Goal: Transaction & Acquisition: Purchase product/service

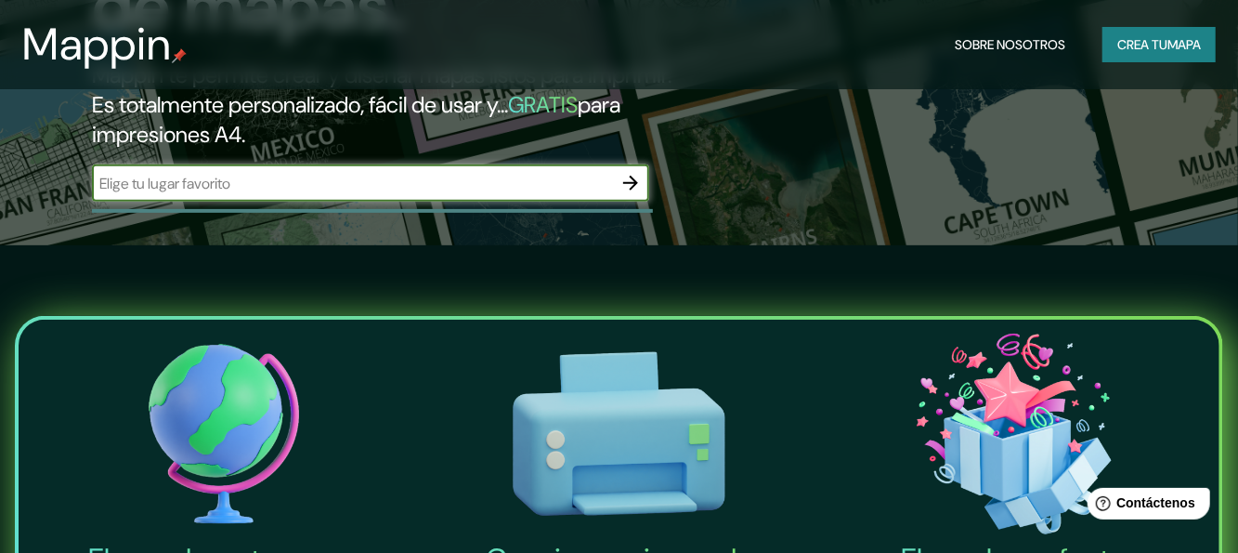
scroll to position [279, 0]
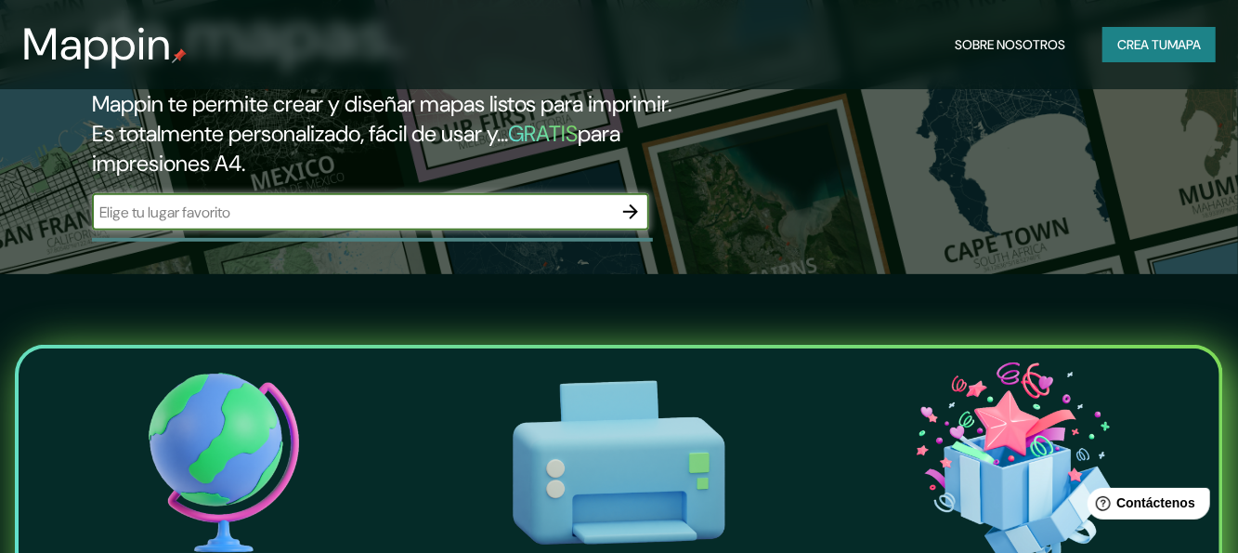
click at [334, 223] on input "text" at bounding box center [352, 212] width 520 height 21
type input "Tepoztlán [PERSON_NAME] [GEOGRAPHIC_DATA]"
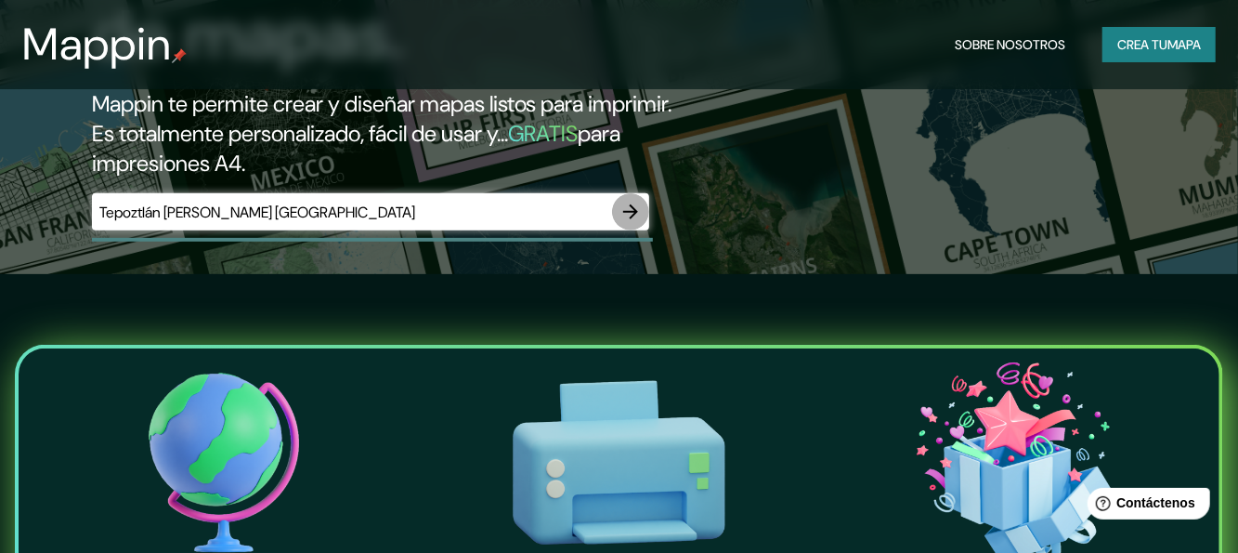
click at [619, 223] on icon "button" at bounding box center [630, 212] width 22 height 22
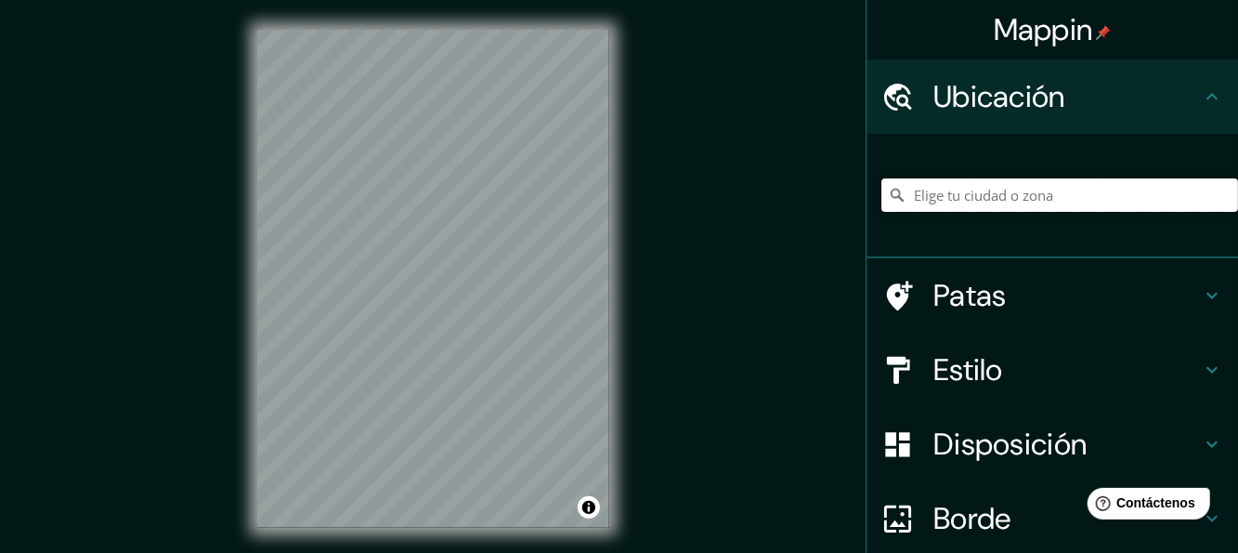
click at [960, 189] on input "Elige tu ciudad o zona" at bounding box center [1059, 194] width 357 height 33
click at [1031, 195] on input "[GEOGRAPHIC_DATA], [GEOGRAPHIC_DATA]" at bounding box center [1059, 194] width 357 height 33
drag, startPoint x: 1031, startPoint y: 195, endPoint x: 898, endPoint y: 208, distance: 133.4
click at [898, 208] on input "[GEOGRAPHIC_DATA], [GEOGRAPHIC_DATA]" at bounding box center [1059, 194] width 357 height 33
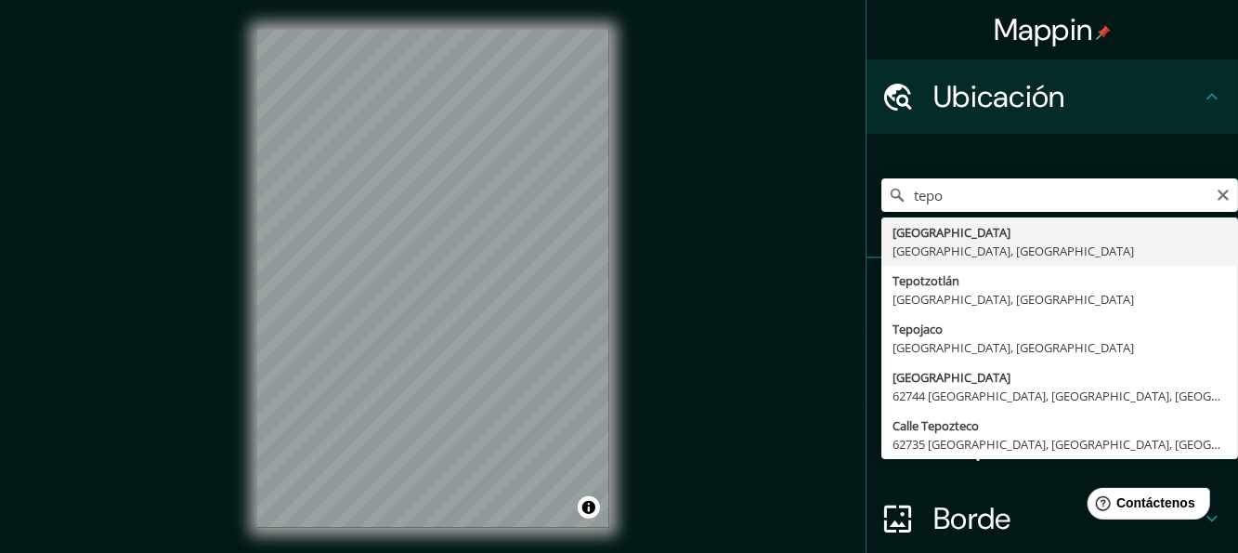
type input "[GEOGRAPHIC_DATA], [GEOGRAPHIC_DATA], [GEOGRAPHIC_DATA]"
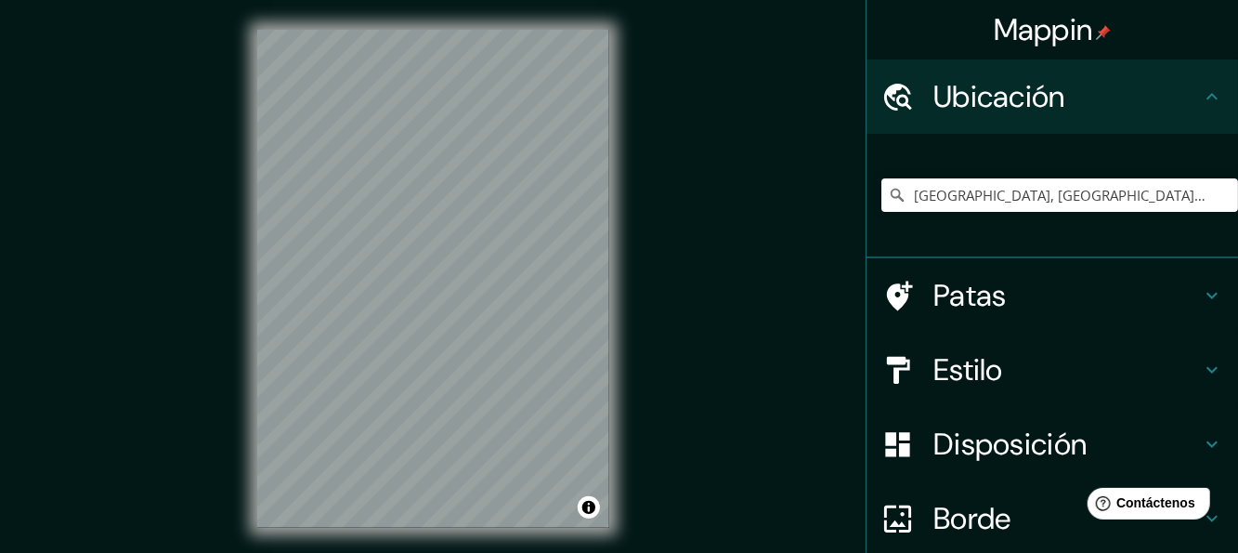
click at [1009, 298] on h4 "Patas" at bounding box center [1066, 295] width 267 height 37
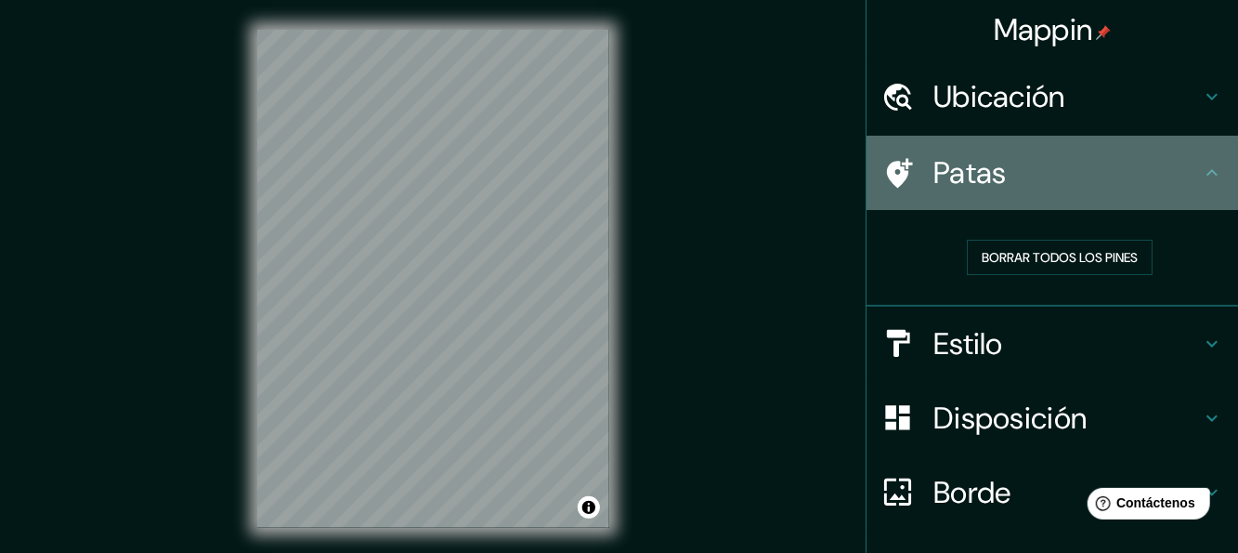
click at [1047, 179] on h4 "Patas" at bounding box center [1066, 172] width 267 height 37
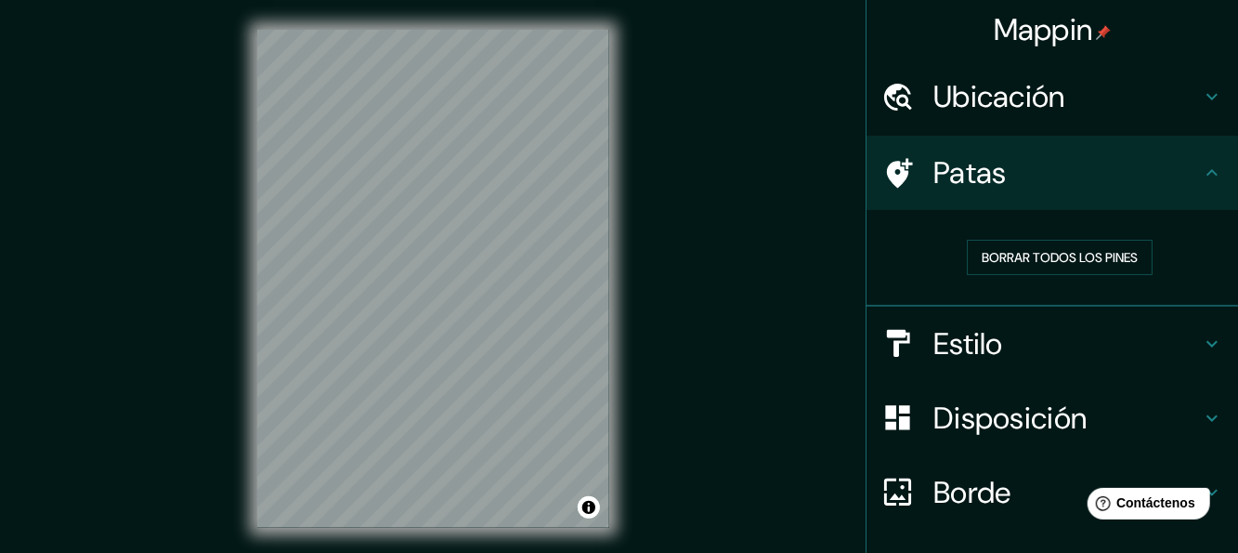
click at [1030, 331] on h4 "Estilo" at bounding box center [1066, 343] width 267 height 37
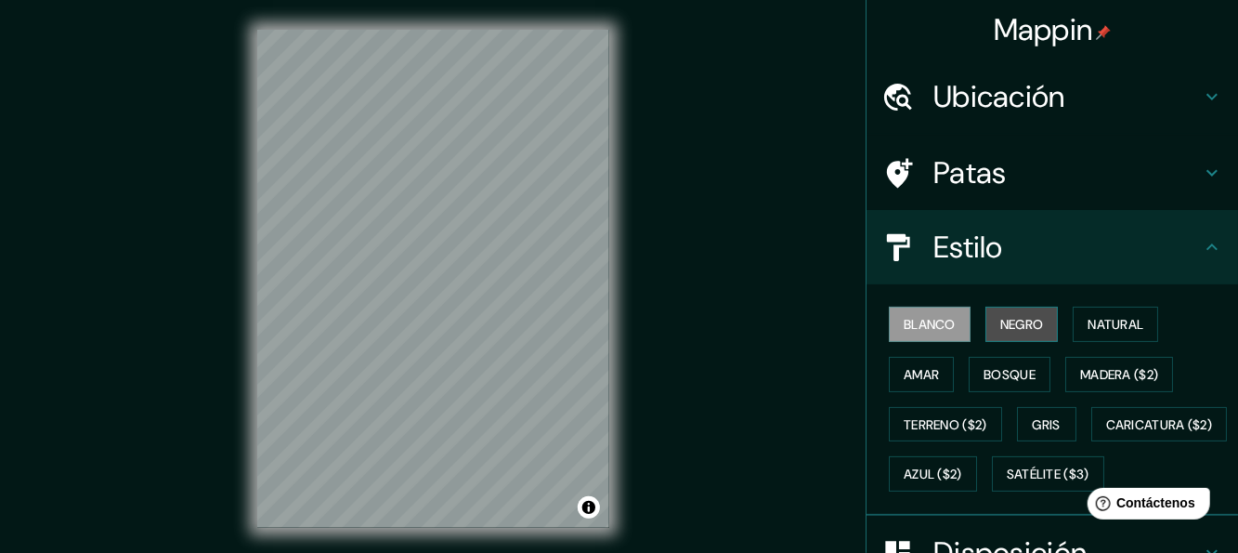
click at [1023, 316] on font "Negro" at bounding box center [1022, 324] width 44 height 17
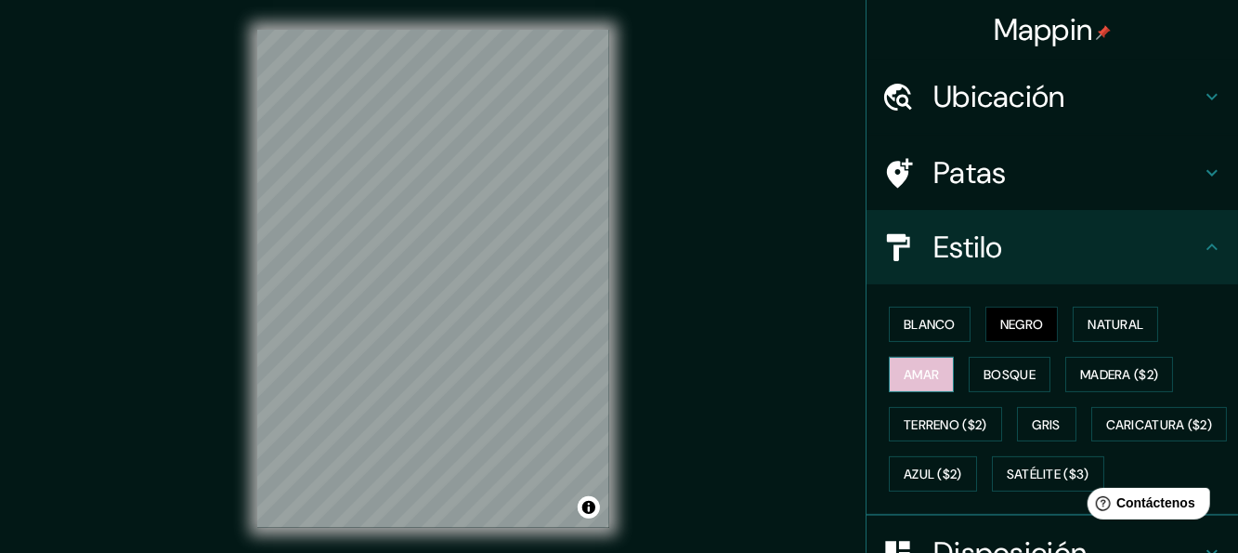
click at [912, 379] on font "Amar" at bounding box center [921, 374] width 35 height 17
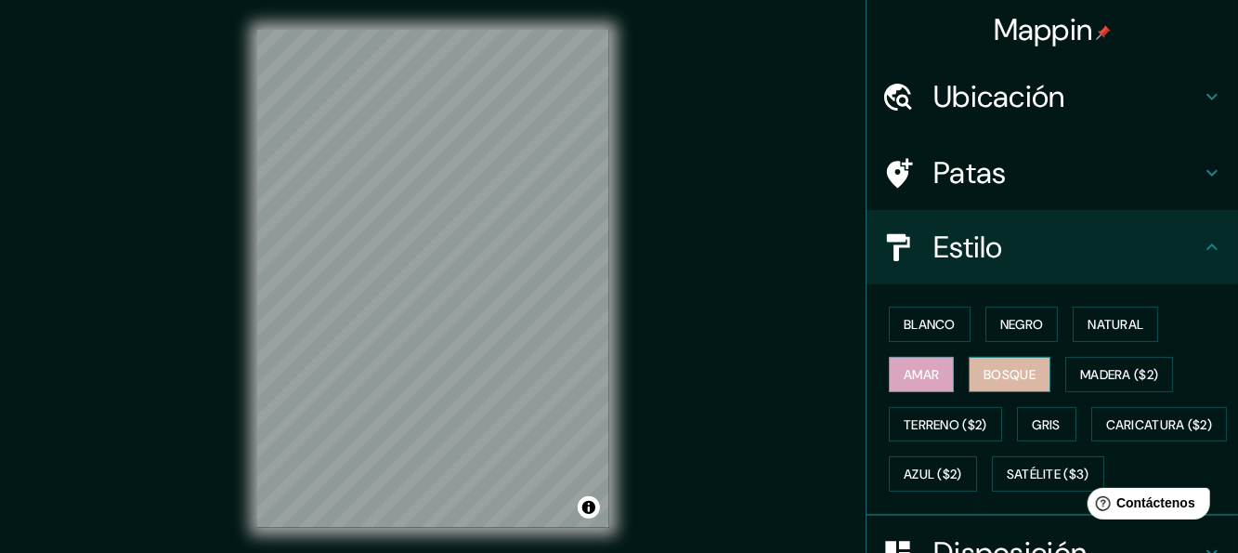
click at [988, 371] on font "Bosque" at bounding box center [1010, 374] width 52 height 17
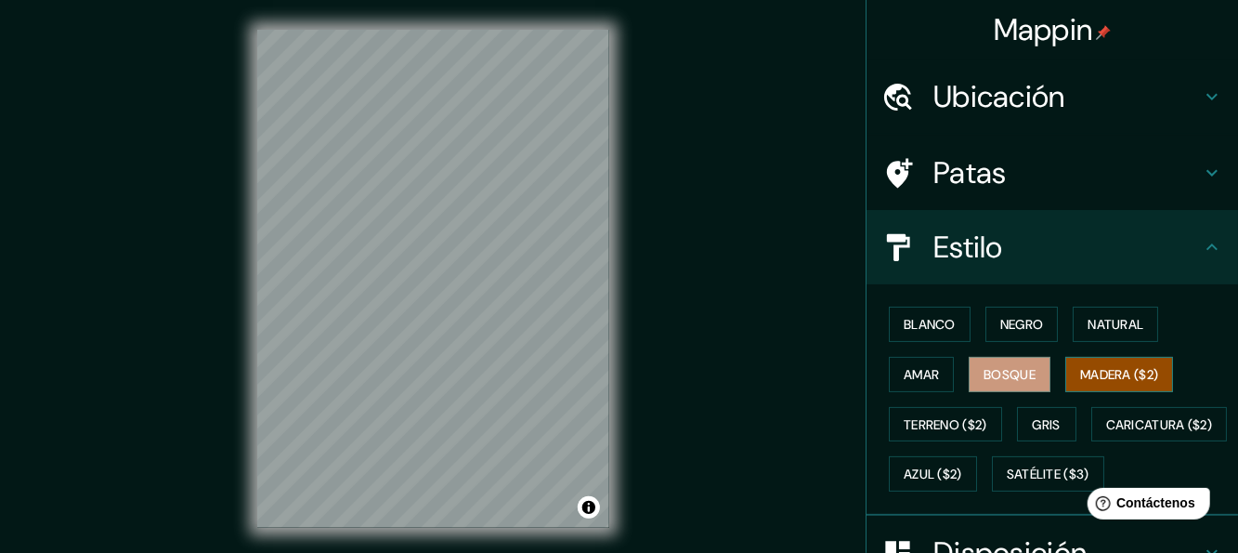
click at [1096, 372] on font "Madera ($2)" at bounding box center [1119, 374] width 78 height 17
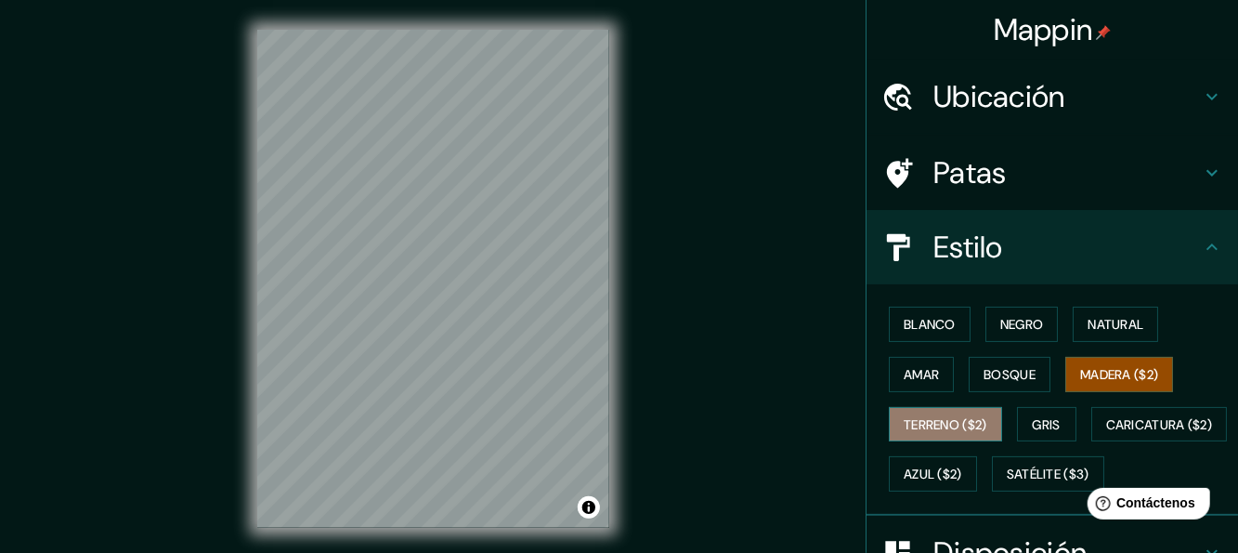
click at [930, 416] on font "Terreno ($2)" at bounding box center [946, 424] width 84 height 17
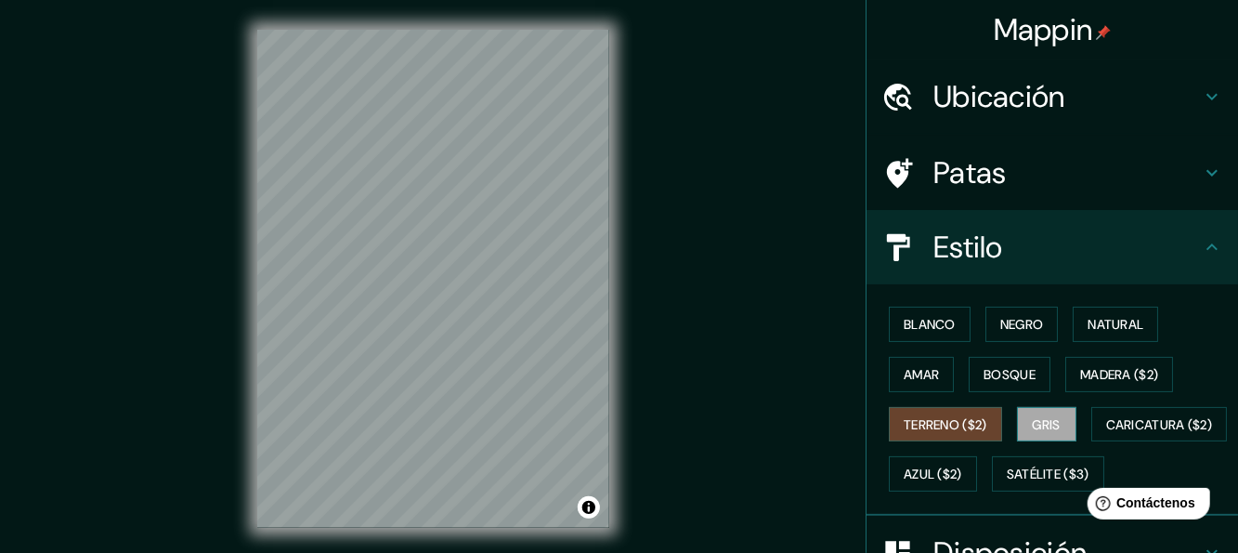
click at [1040, 423] on font "Gris" at bounding box center [1047, 424] width 28 height 17
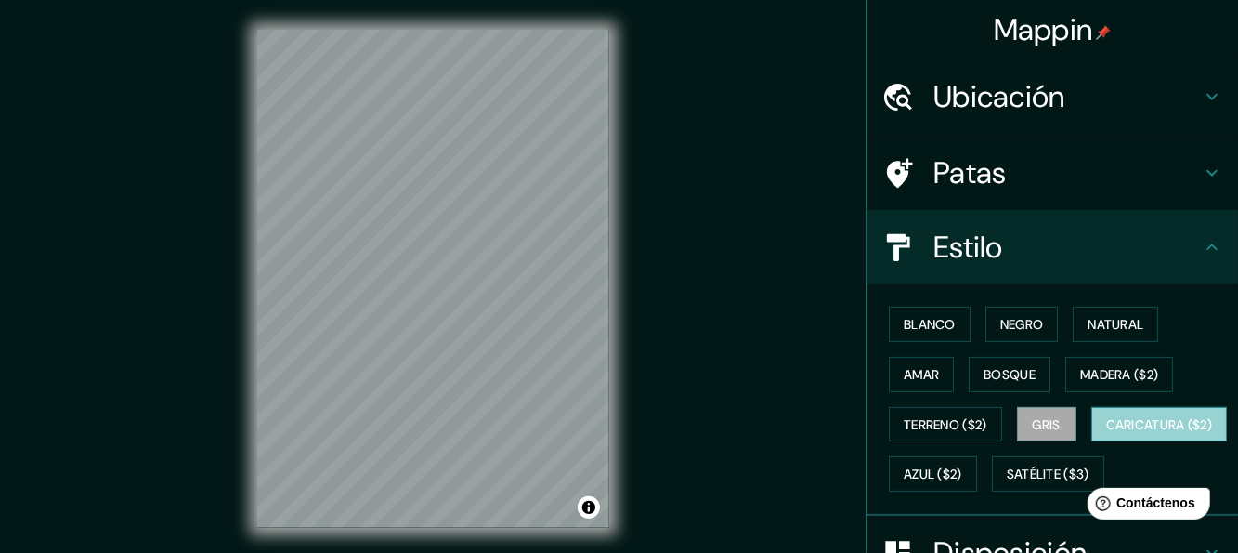
click at [1106, 433] on font "Caricatura ($2)" at bounding box center [1159, 424] width 107 height 17
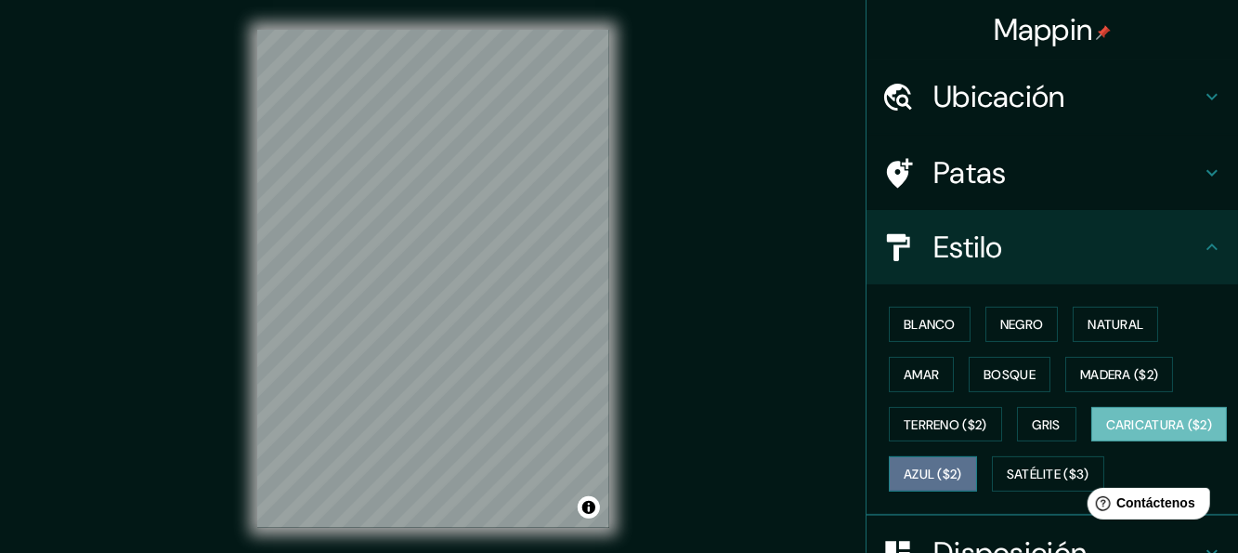
click at [962, 470] on font "Azul ($2)" at bounding box center [933, 474] width 59 height 17
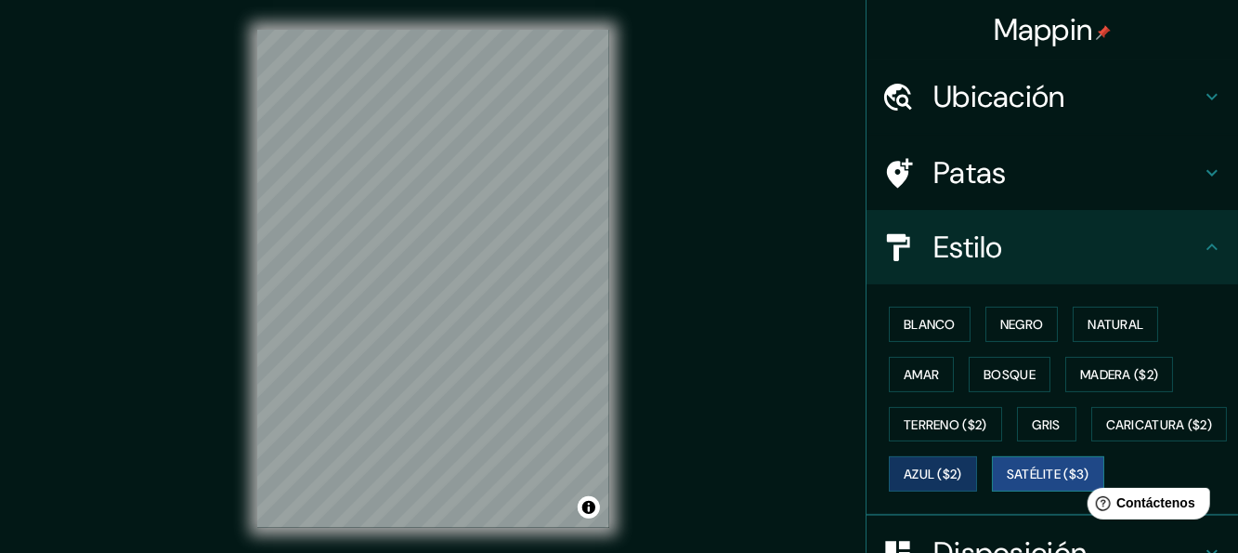
click at [1007, 483] on font "Satélite ($3)" at bounding box center [1048, 474] width 83 height 17
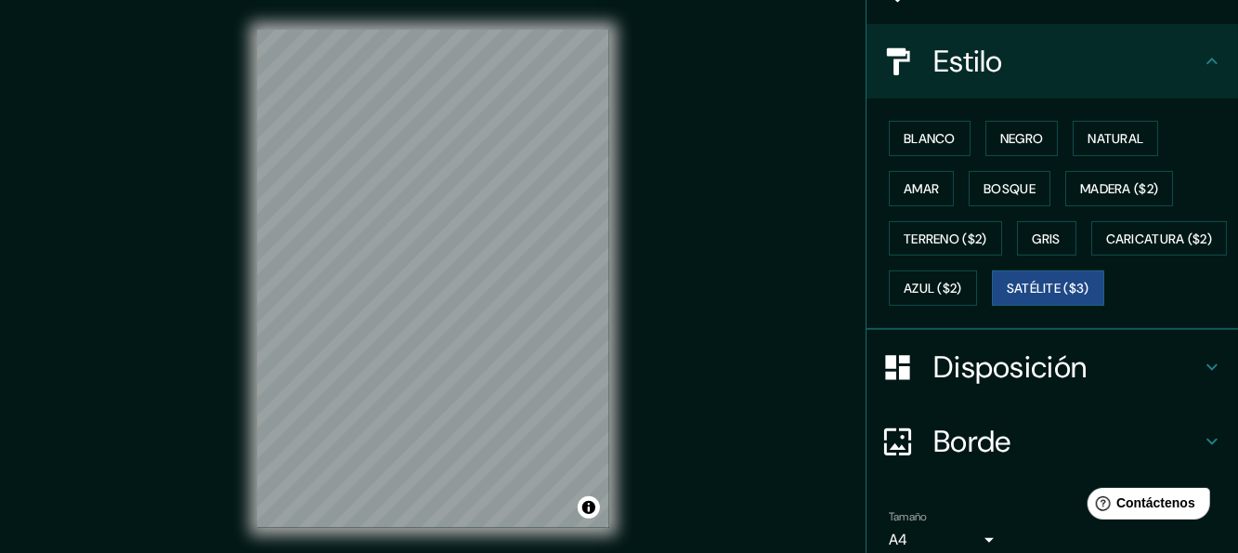
scroll to position [93, 0]
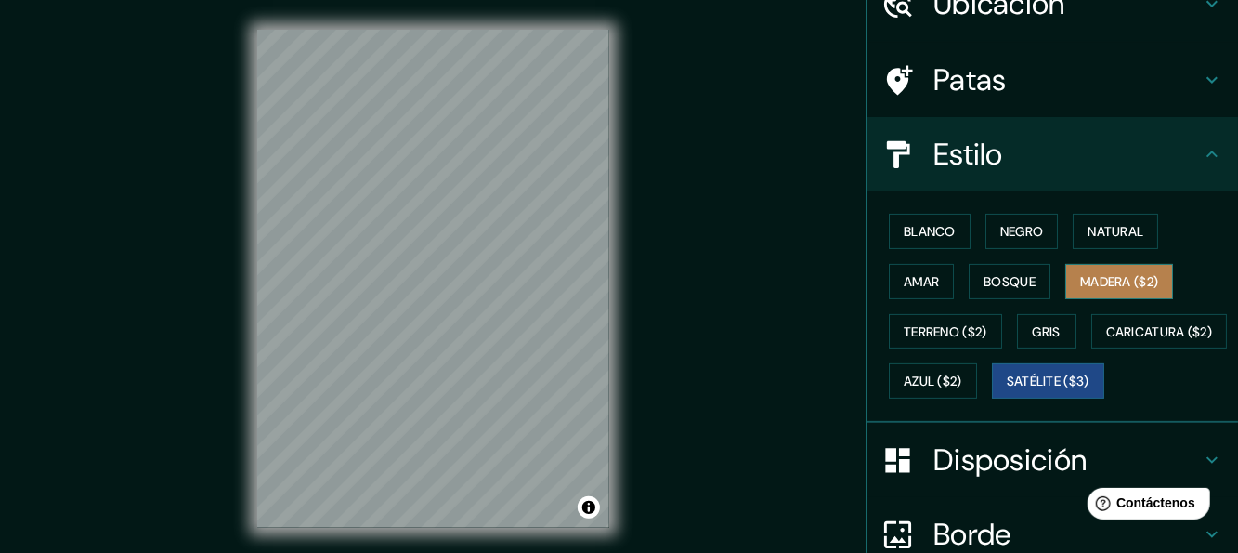
click at [1096, 280] on font "Madera ($2)" at bounding box center [1119, 281] width 78 height 17
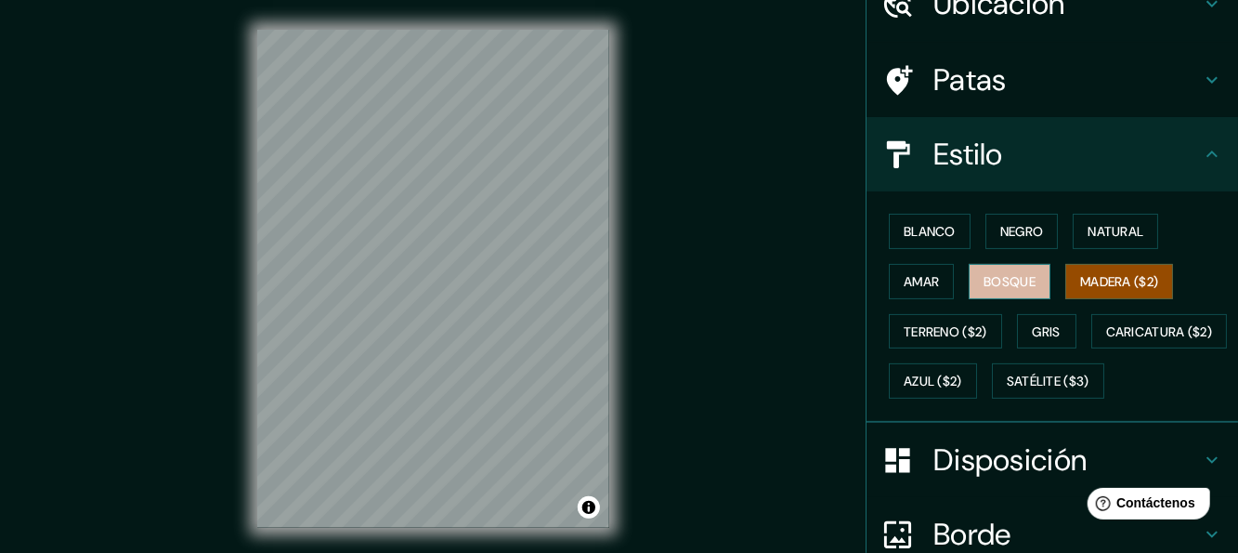
click at [1013, 276] on font "Bosque" at bounding box center [1010, 281] width 52 height 17
click at [1099, 279] on font "Madera ($2)" at bounding box center [1119, 281] width 78 height 17
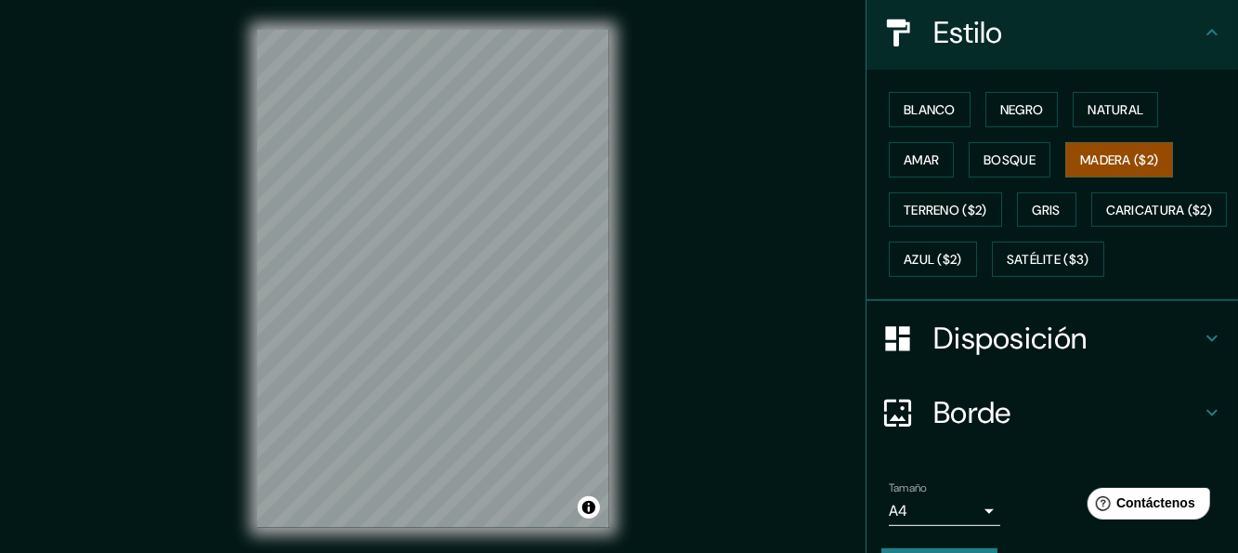
scroll to position [186, 0]
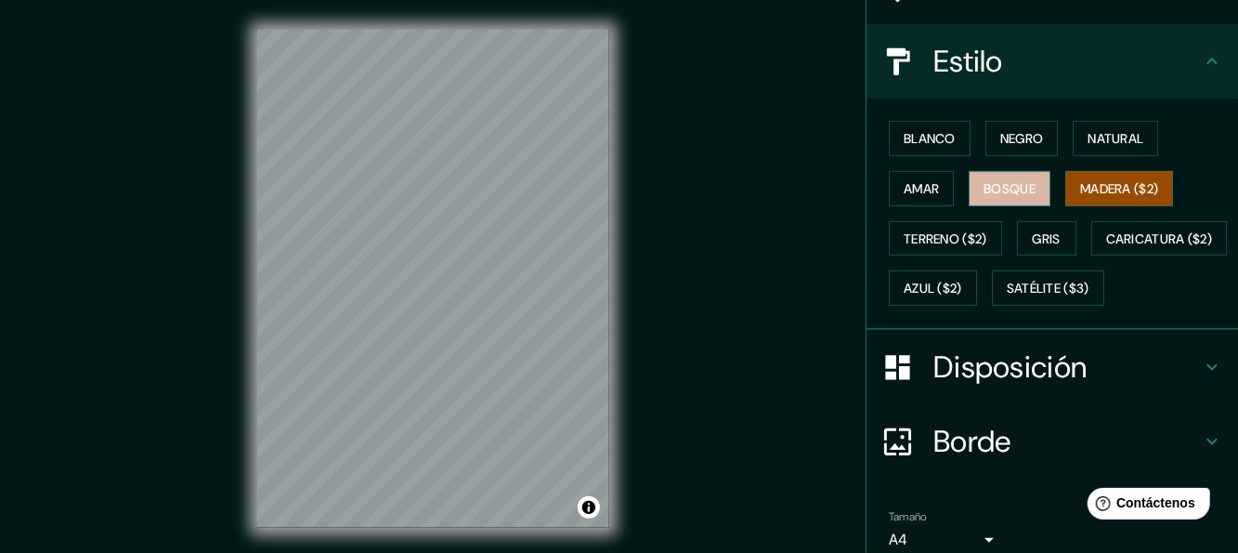
click at [1016, 187] on font "Bosque" at bounding box center [1010, 188] width 52 height 17
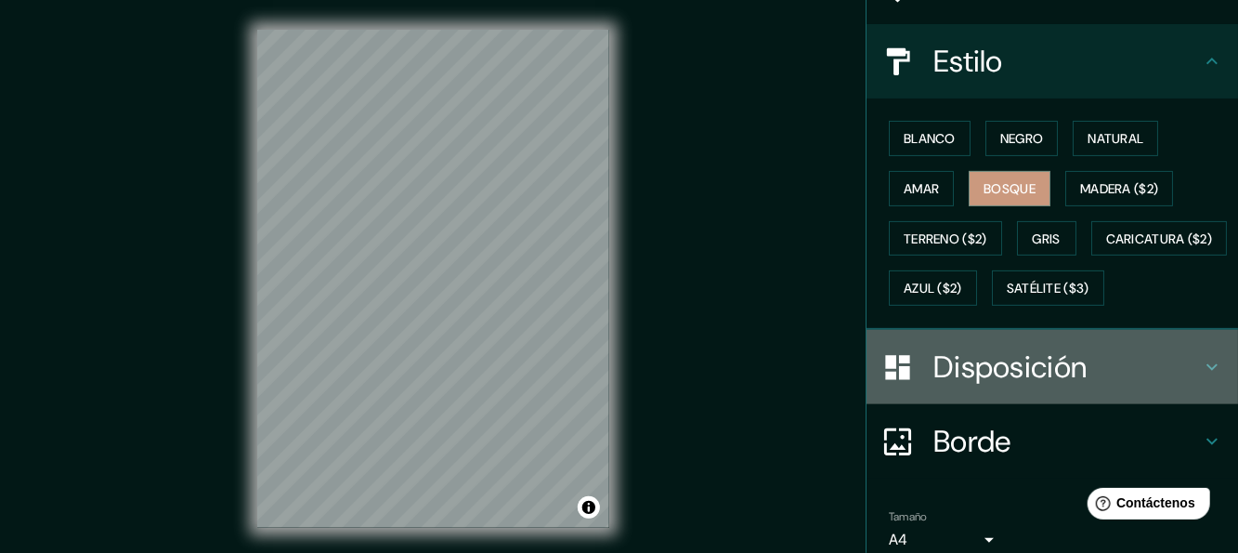
click at [1037, 386] on font "Disposición" at bounding box center [1009, 366] width 153 height 39
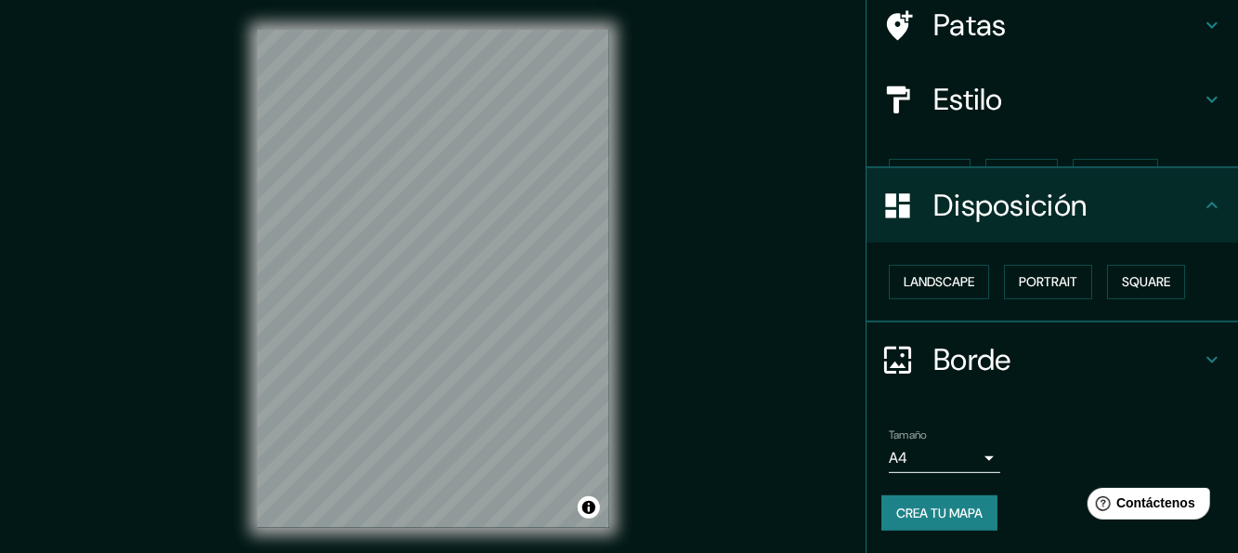
scroll to position [114, 0]
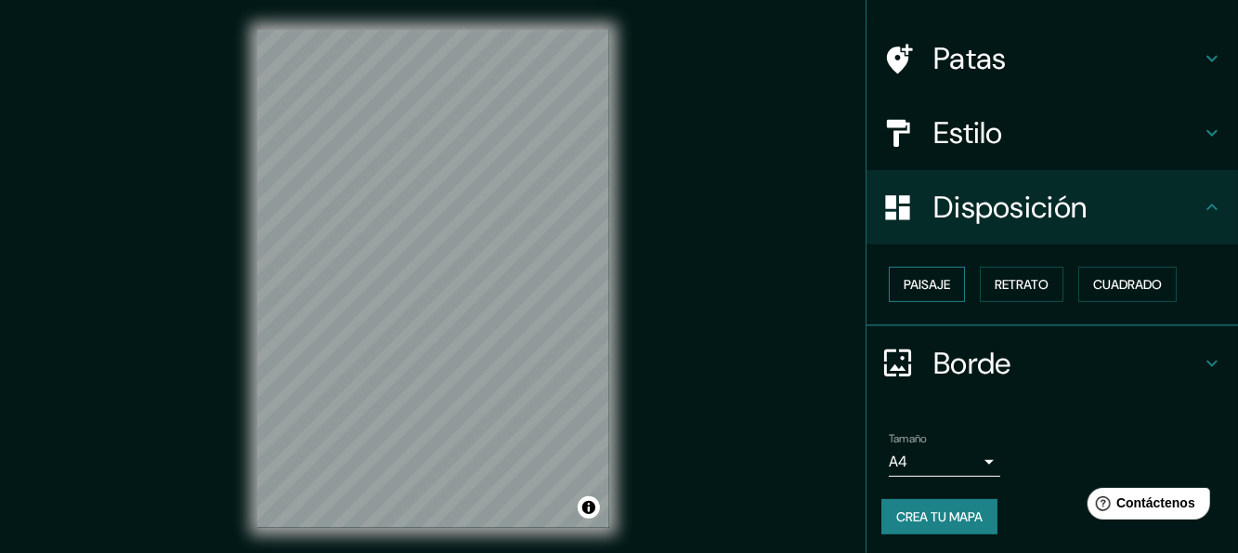
click at [912, 284] on font "Paisaje" at bounding box center [927, 284] width 46 height 17
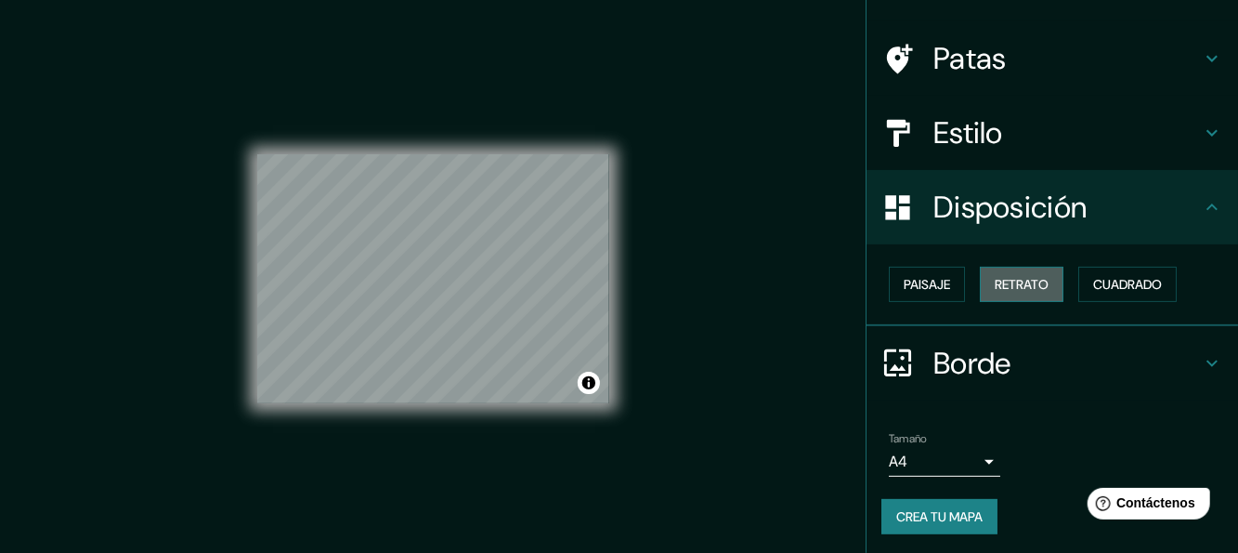
click at [1003, 285] on font "Retrato" at bounding box center [1022, 284] width 54 height 17
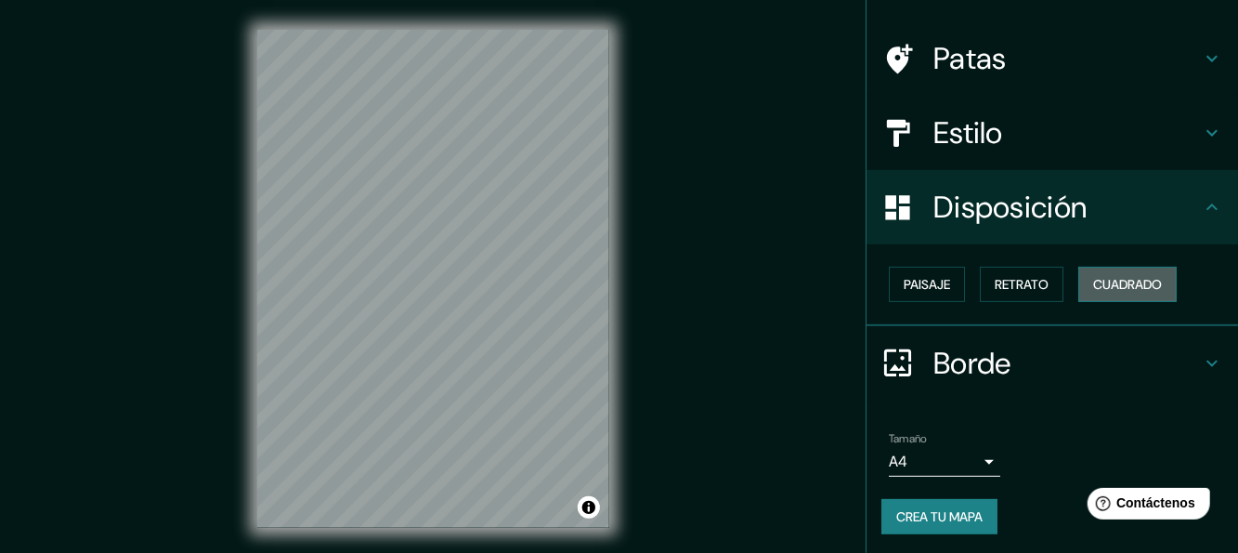
click at [1097, 283] on font "Cuadrado" at bounding box center [1127, 284] width 69 height 17
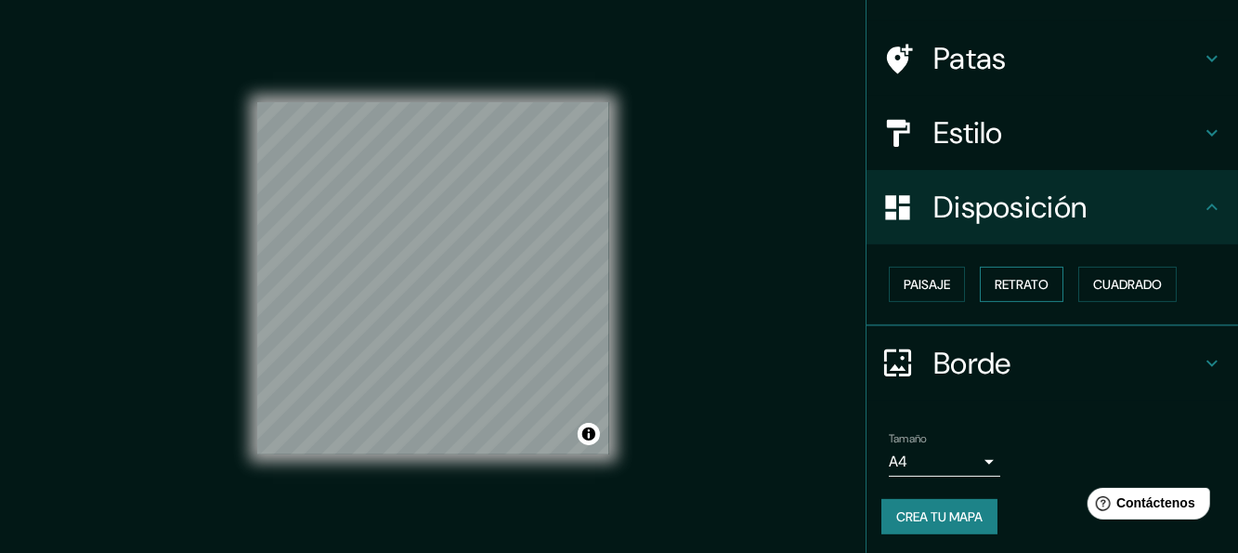
click at [1041, 283] on button "Retrato" at bounding box center [1022, 284] width 84 height 35
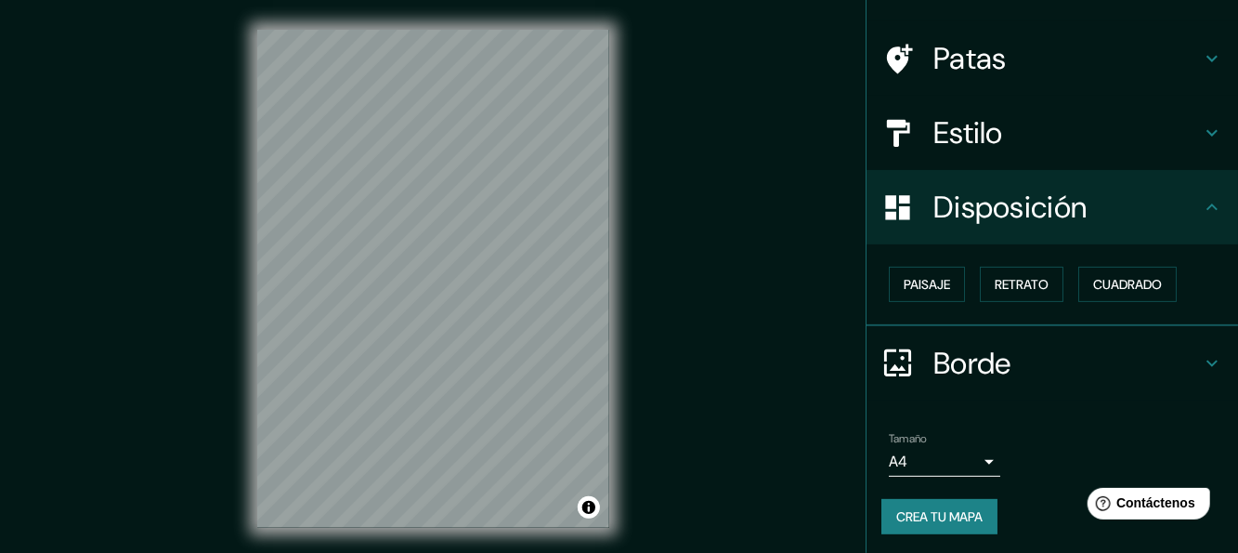
click at [1004, 362] on h4 "Borde" at bounding box center [1066, 363] width 267 height 37
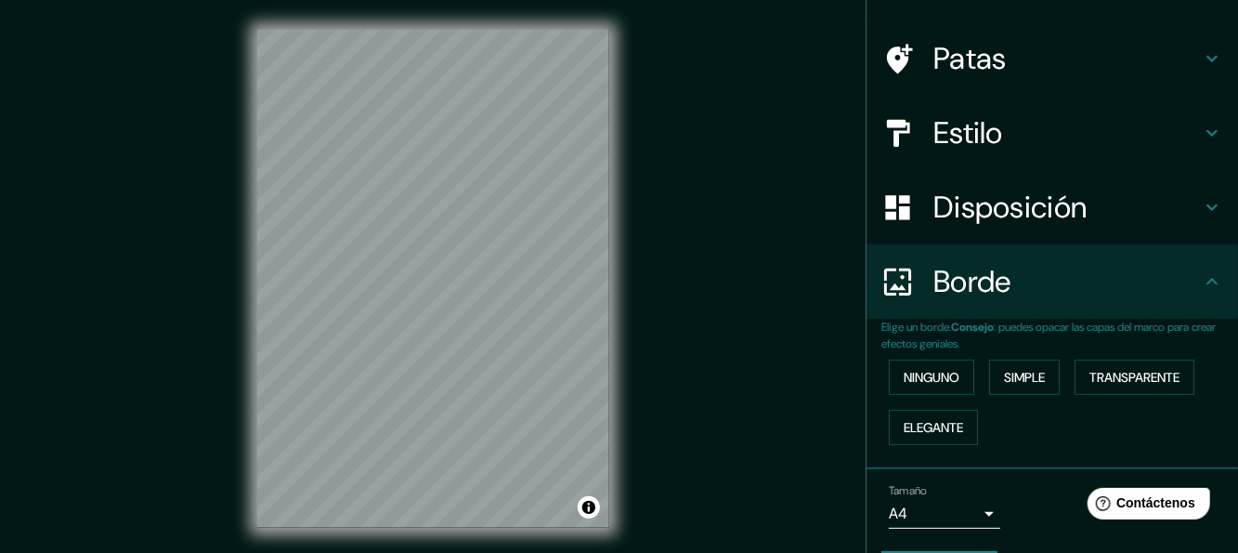
scroll to position [165, 0]
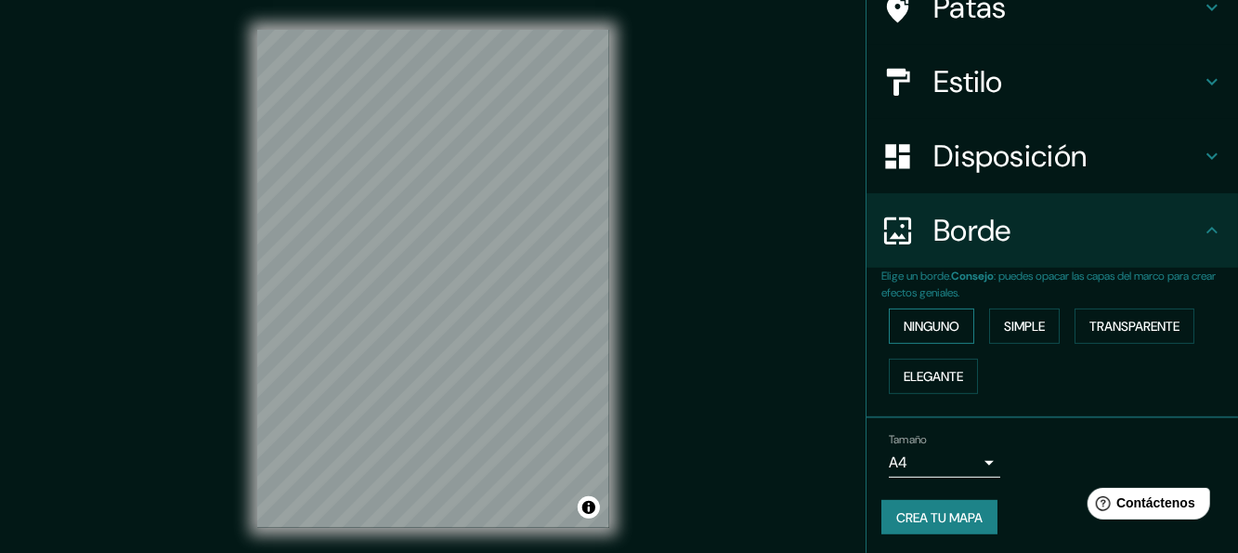
click at [931, 328] on font "Ninguno" at bounding box center [932, 326] width 56 height 17
click at [1024, 336] on button "Simple" at bounding box center [1024, 325] width 71 height 35
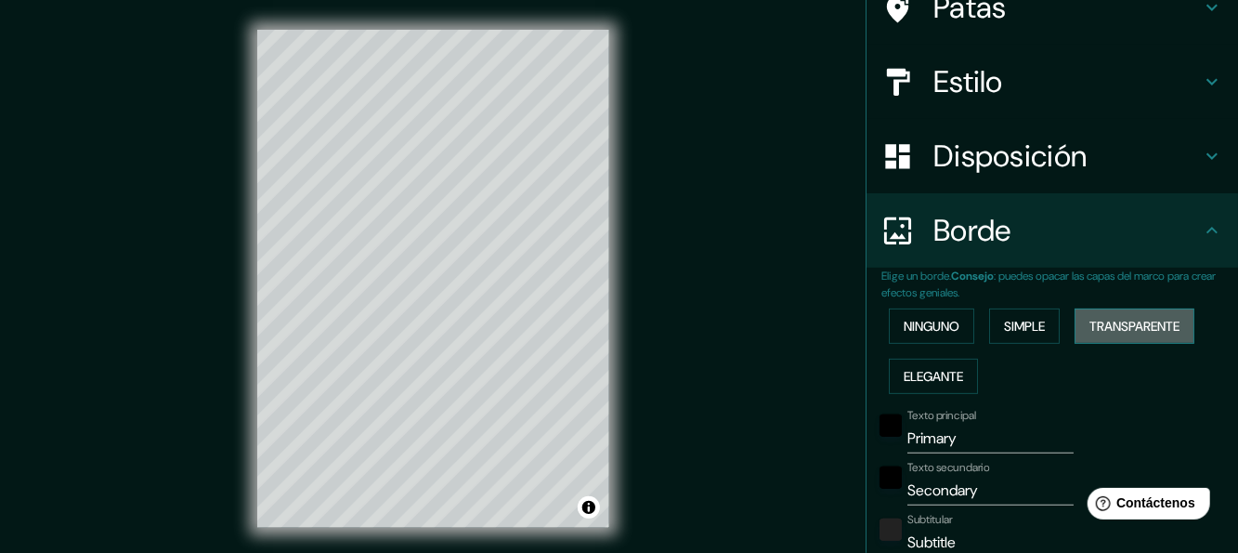
click at [1105, 329] on font "Transparente" at bounding box center [1134, 326] width 90 height 17
click at [926, 372] on font "Elegante" at bounding box center [933, 376] width 59 height 17
click at [919, 325] on font "Ninguno" at bounding box center [932, 326] width 56 height 17
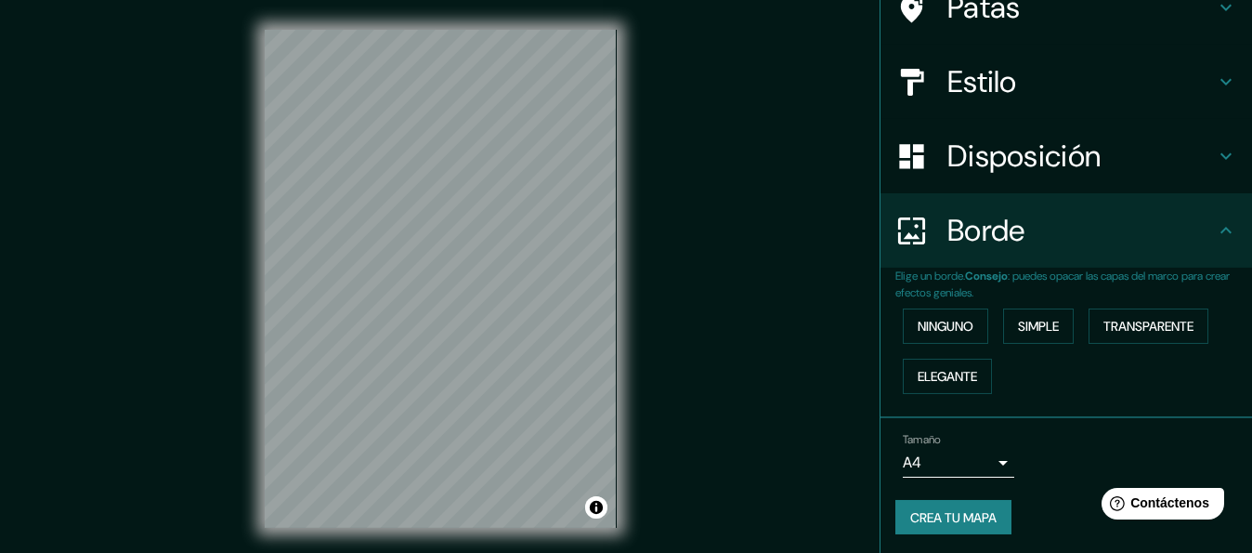
click at [968, 457] on body "Mappin Ubicación Tepoztlán, [GEOGRAPHIC_DATA], [GEOGRAPHIC_DATA] Patas Estilo D…" at bounding box center [626, 276] width 1252 height 553
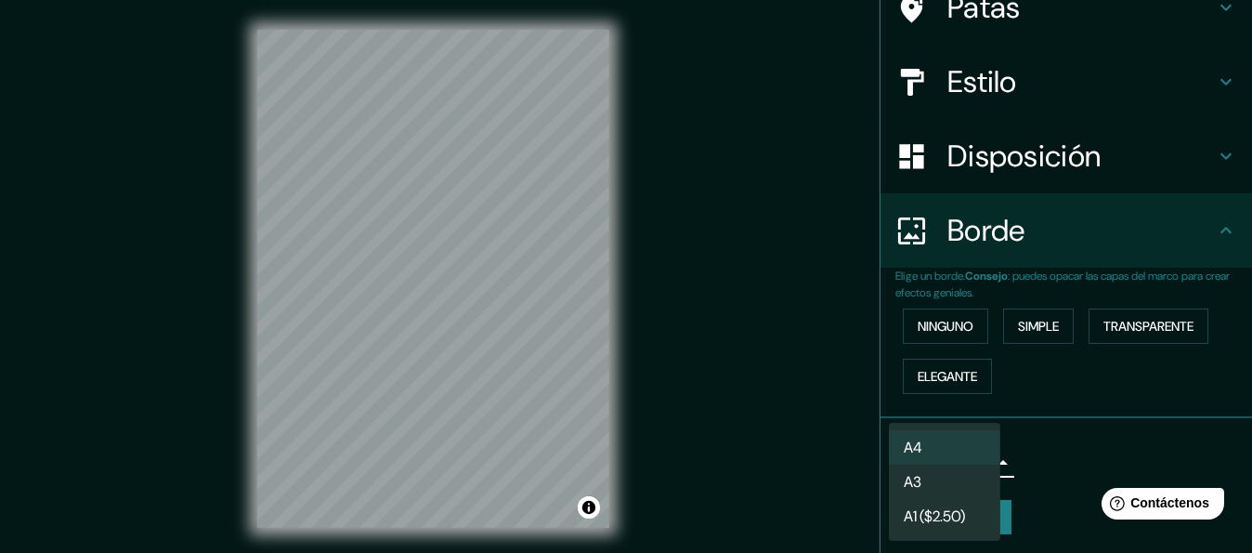
click at [970, 480] on li "A3" at bounding box center [944, 481] width 111 height 34
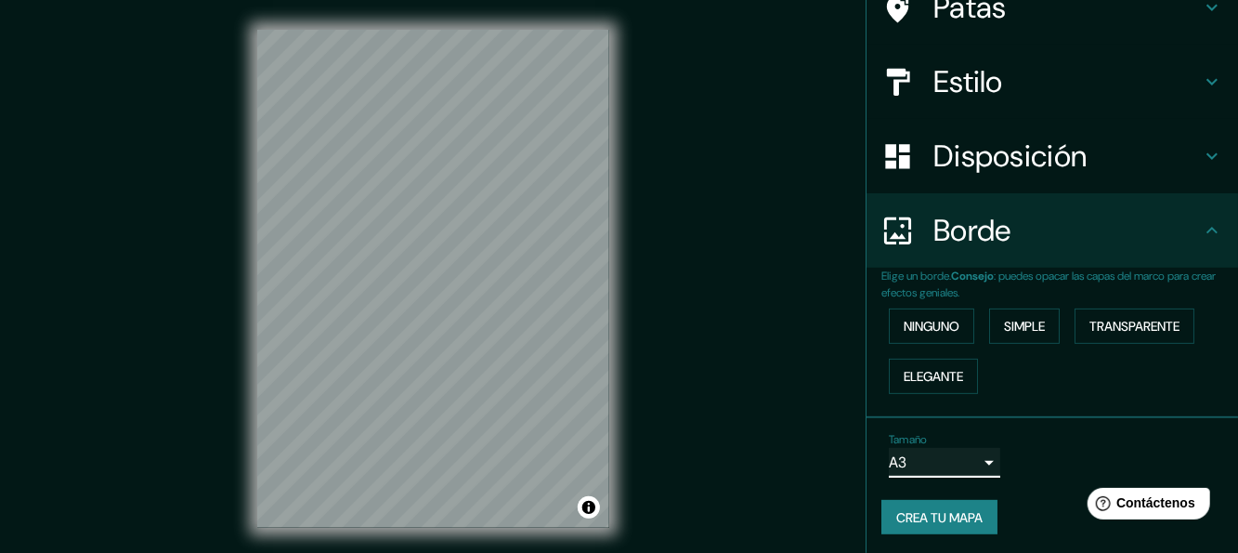
scroll to position [33, 0]
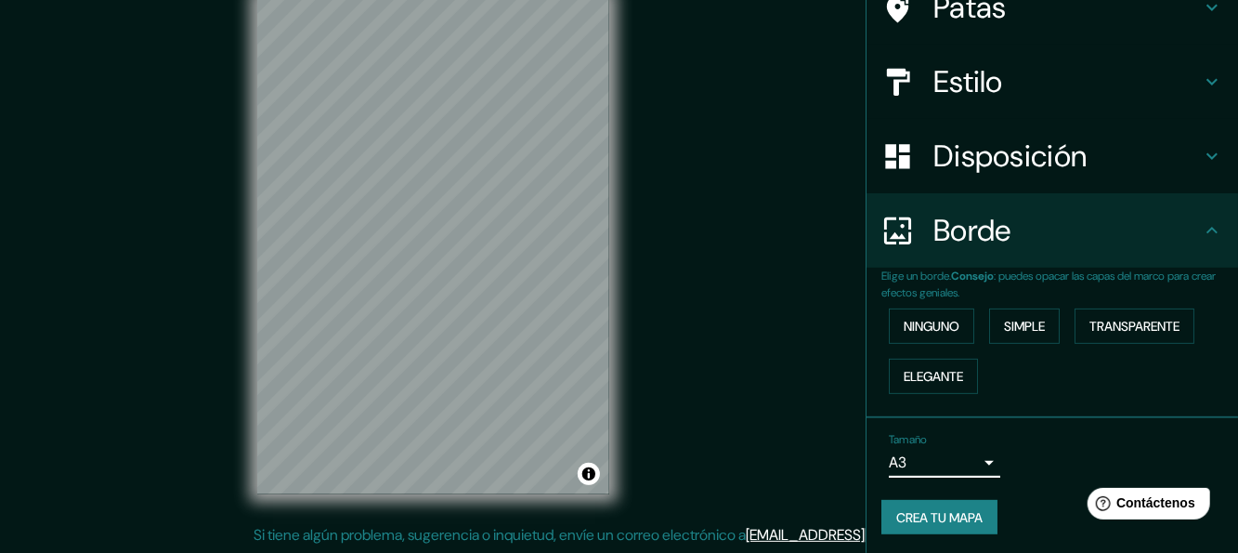
click at [1031, 235] on h4 "Borde" at bounding box center [1066, 230] width 267 height 37
drag, startPoint x: 1199, startPoint y: 227, endPoint x: 1182, endPoint y: 239, distance: 20.6
click at [1206, 229] on icon at bounding box center [1211, 230] width 11 height 7
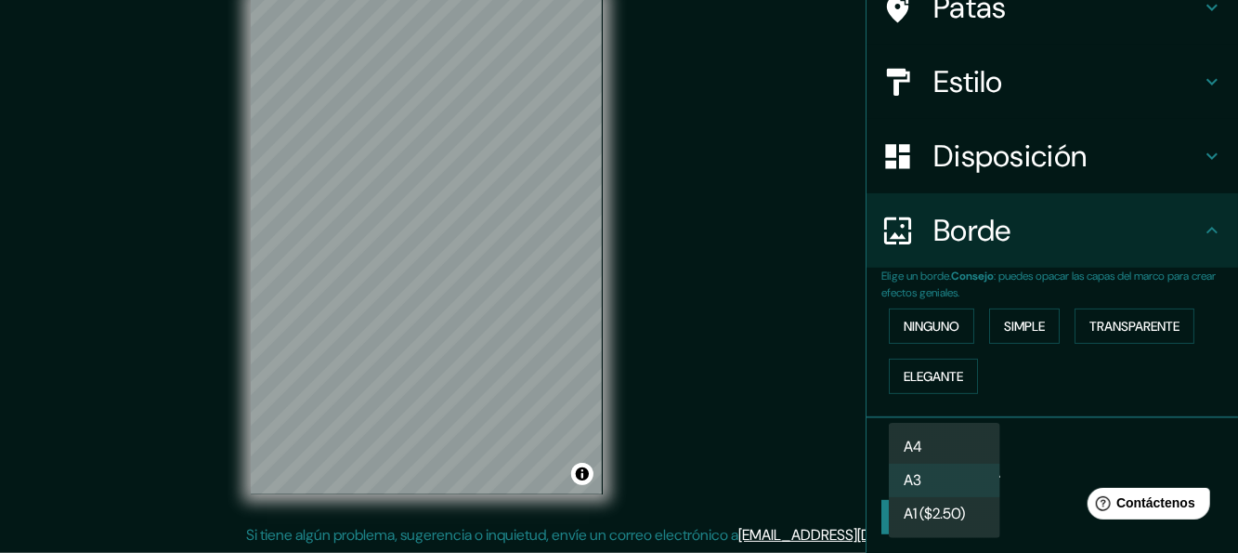
click at [958, 462] on body "Mappin Ubicación Tepoztlán, [GEOGRAPHIC_DATA], [GEOGRAPHIC_DATA] Patas Estilo D…" at bounding box center [619, 243] width 1238 height 553
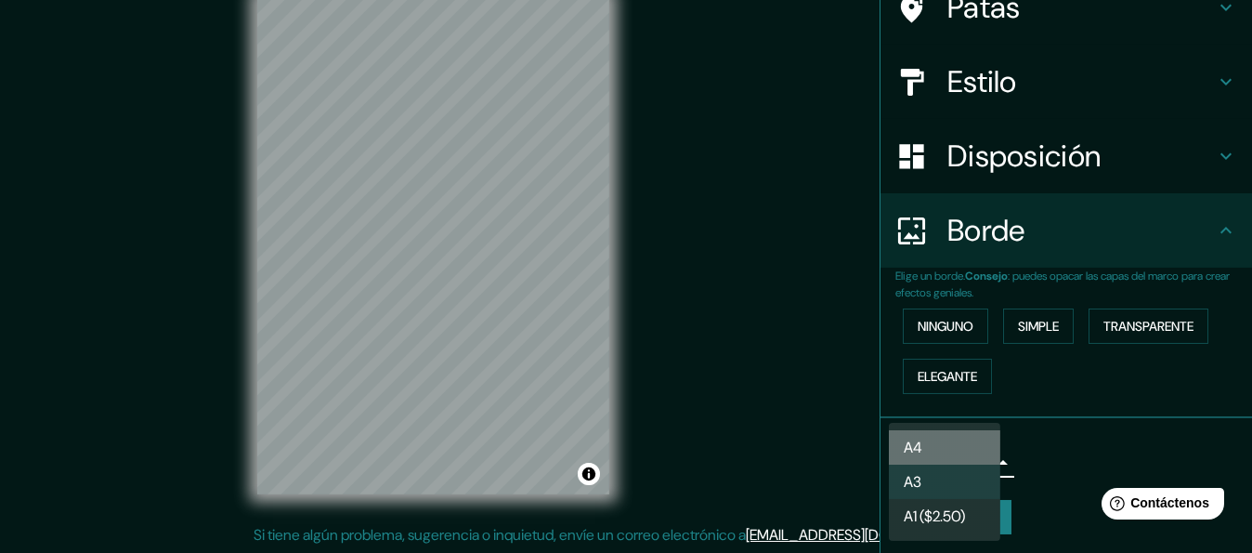
click at [937, 449] on li "A4" at bounding box center [944, 447] width 111 height 34
type input "single"
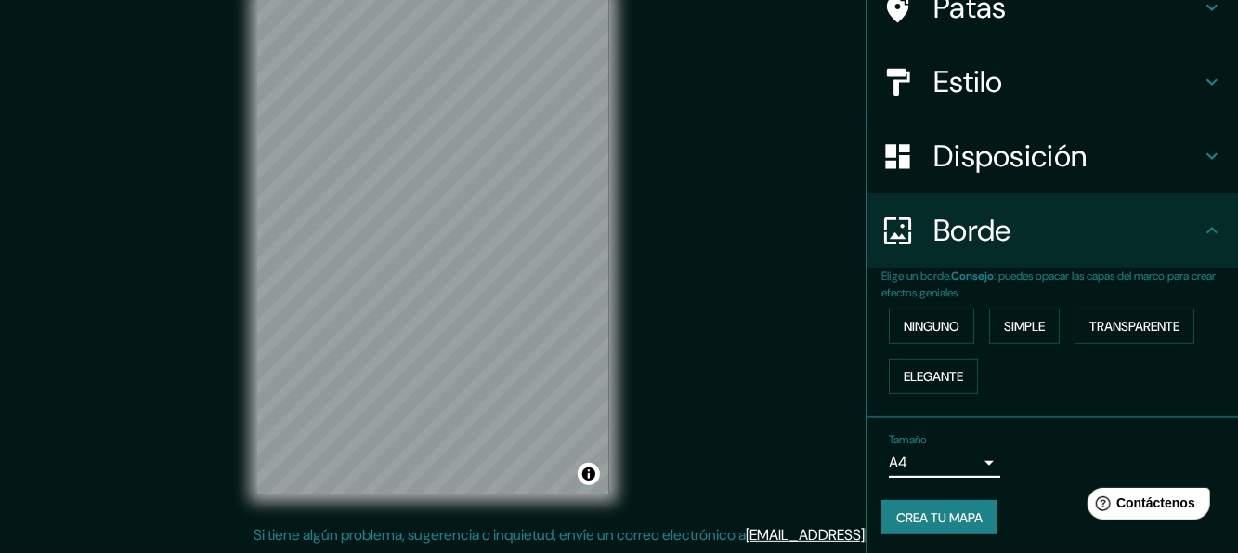
click at [971, 511] on font "Crea tu mapa" at bounding box center [939, 517] width 86 height 17
click at [933, 524] on font "Crea tu mapa" at bounding box center [939, 517] width 86 height 24
